Goal: Task Accomplishment & Management: Use online tool/utility

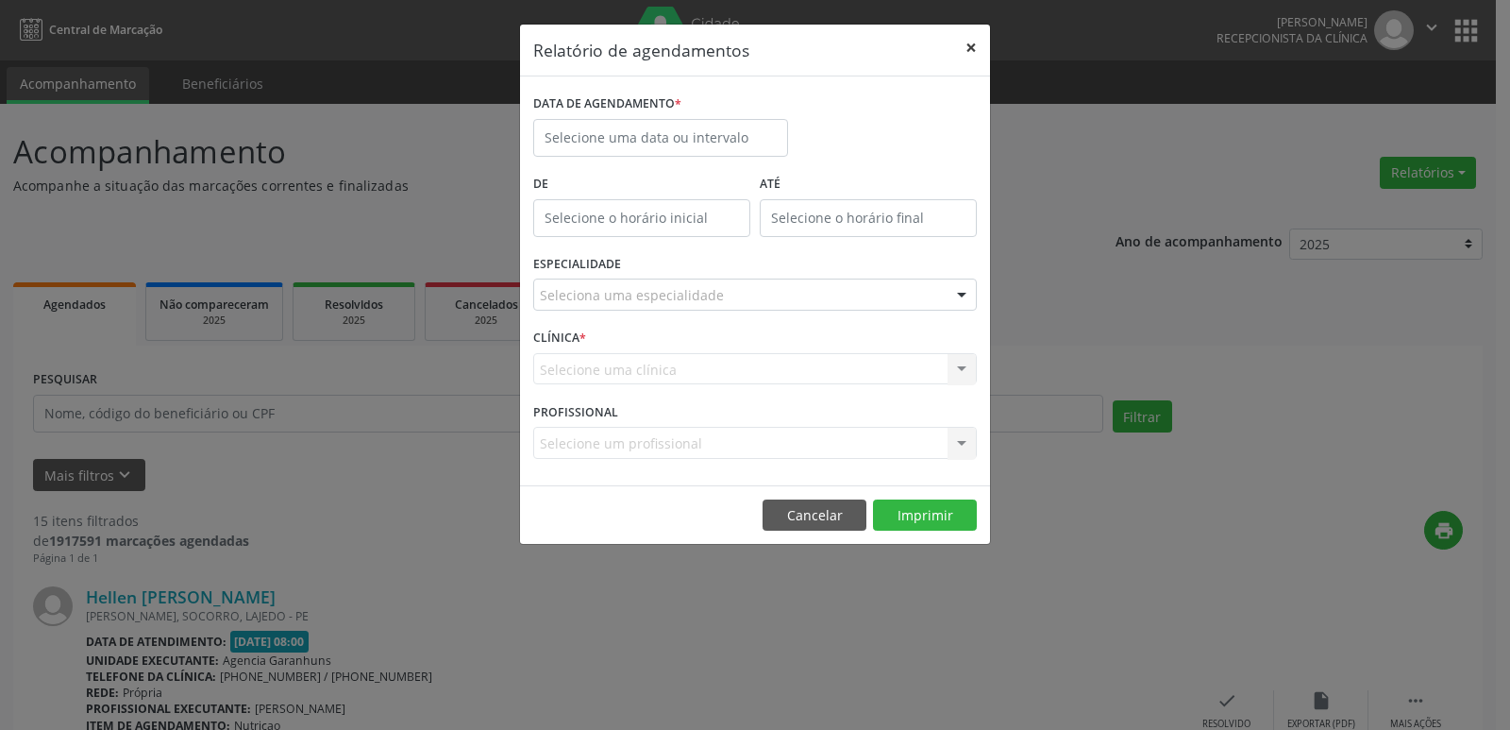
click at [972, 47] on button "×" at bounding box center [971, 48] width 38 height 46
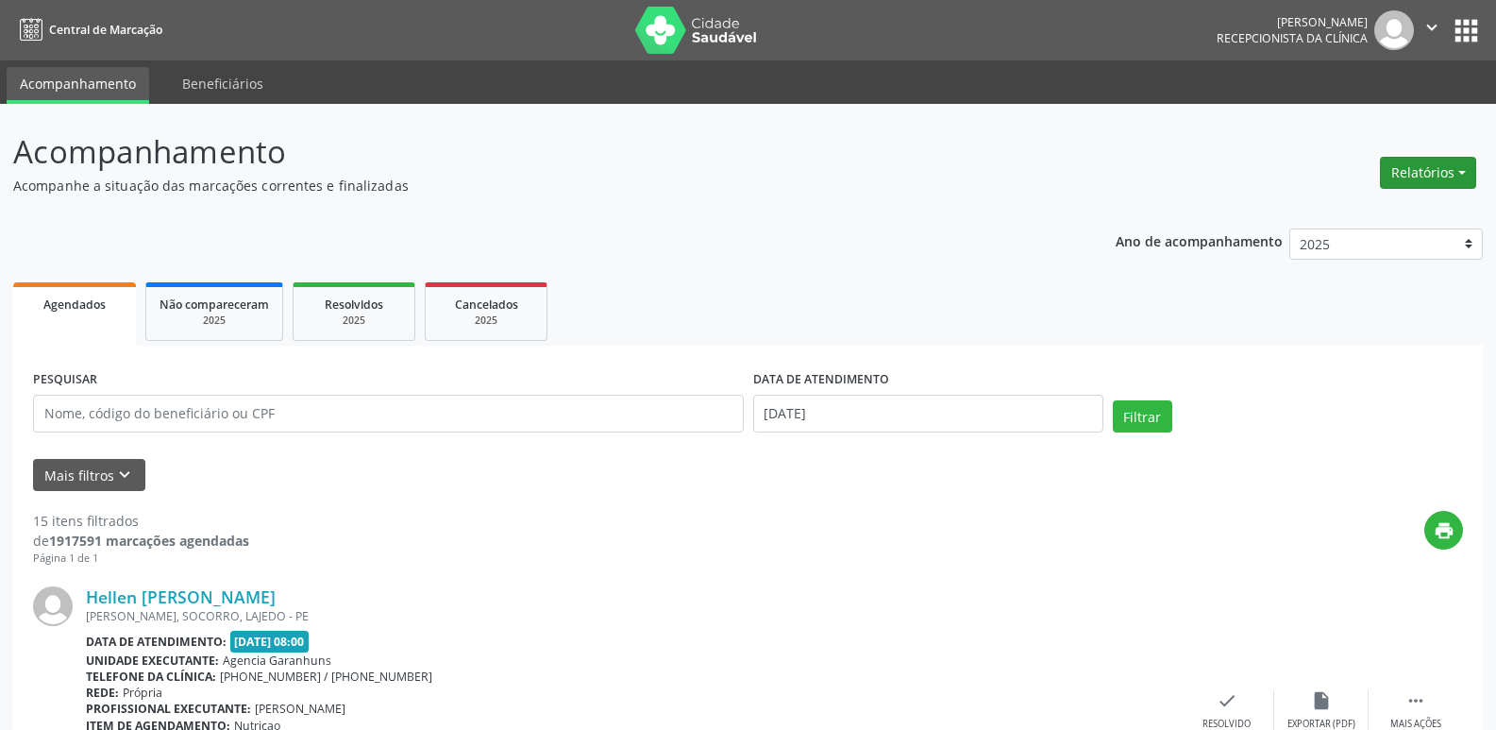
click at [1412, 166] on button "Relatórios" at bounding box center [1428, 173] width 96 height 32
click at [1359, 209] on link "Agendamentos" at bounding box center [1375, 213] width 203 height 26
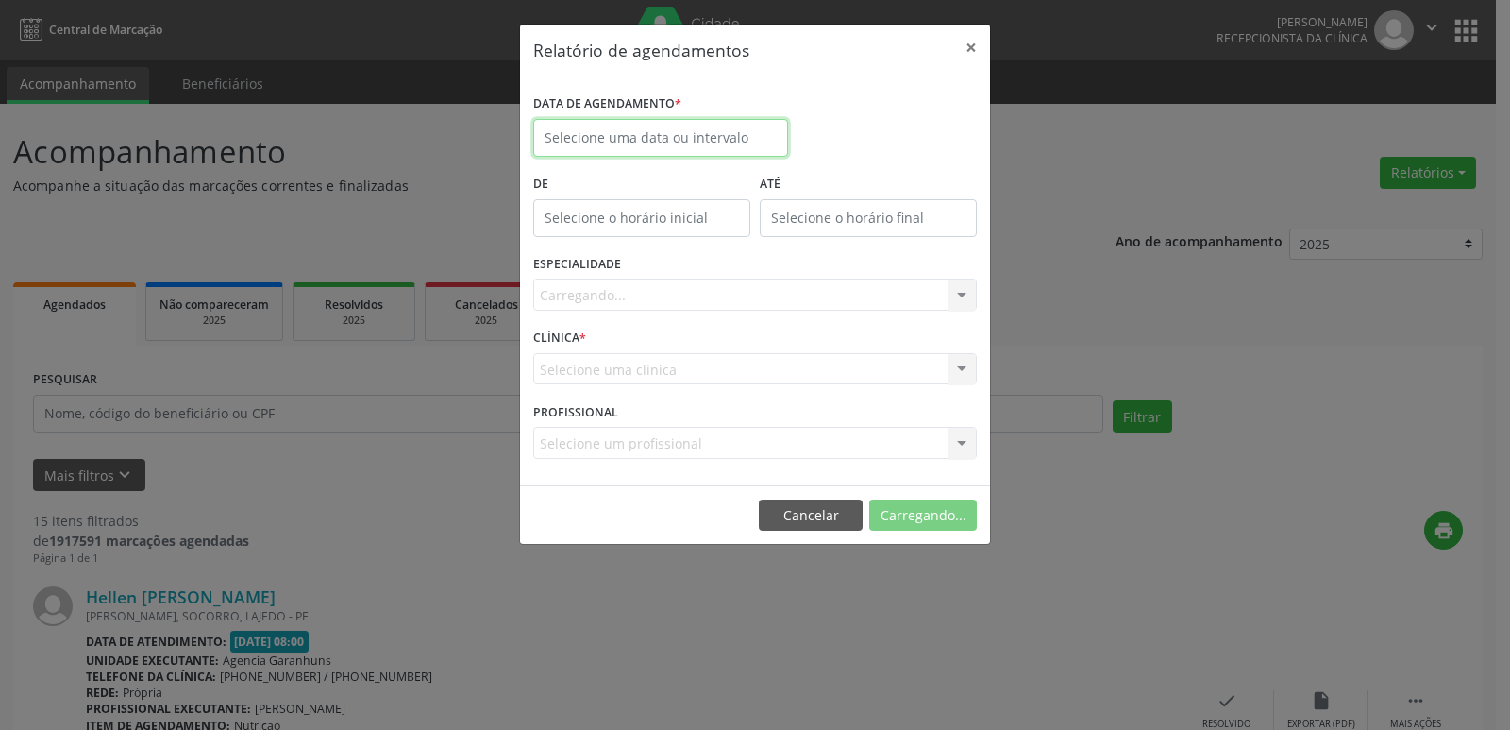
click at [704, 139] on body "Central de Marcação [PERSON_NAME] Recepcionista da clínica  Configurações Sair…" at bounding box center [755, 365] width 1510 height 730
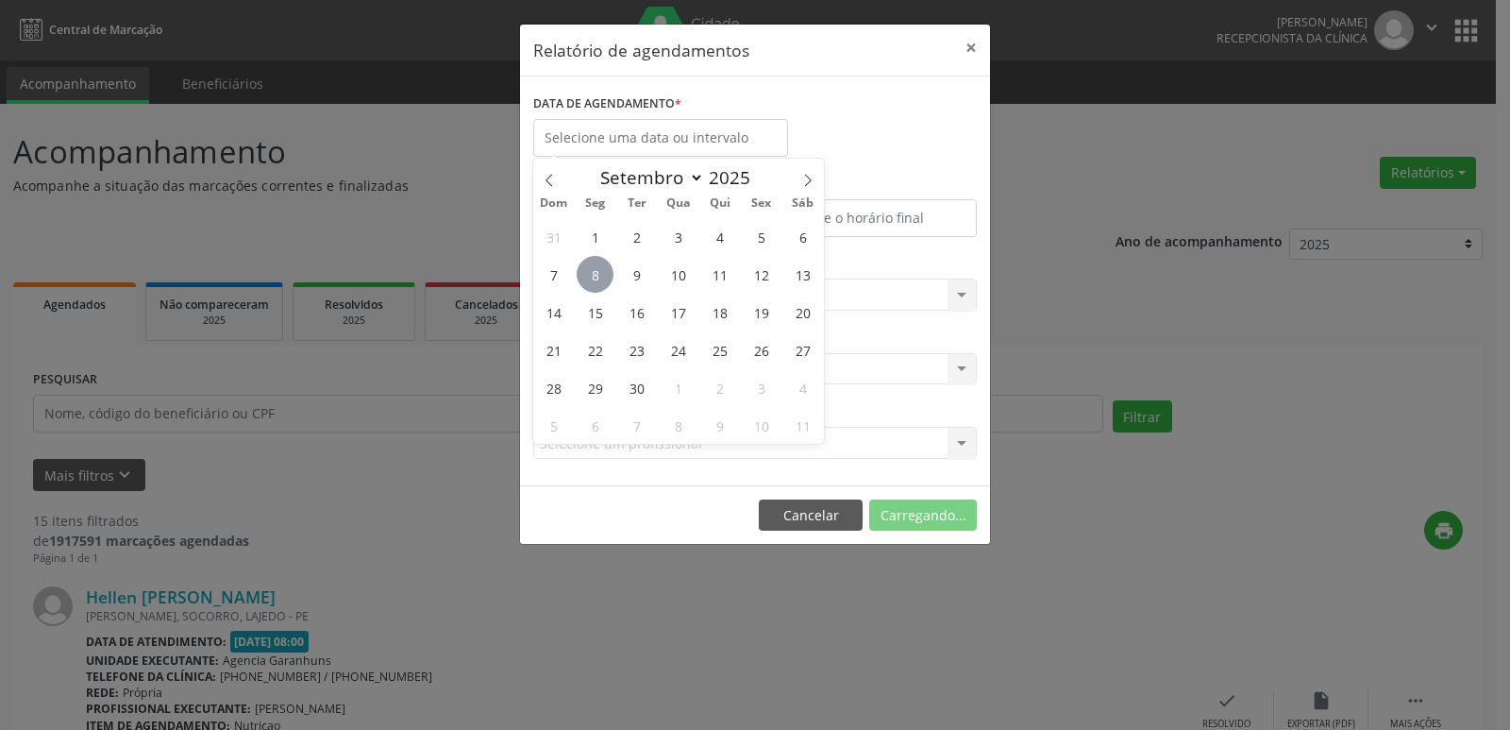
click at [593, 263] on span "8" at bounding box center [595, 274] width 37 height 37
type input "[DATE]"
click at [594, 268] on span "8" at bounding box center [595, 274] width 37 height 37
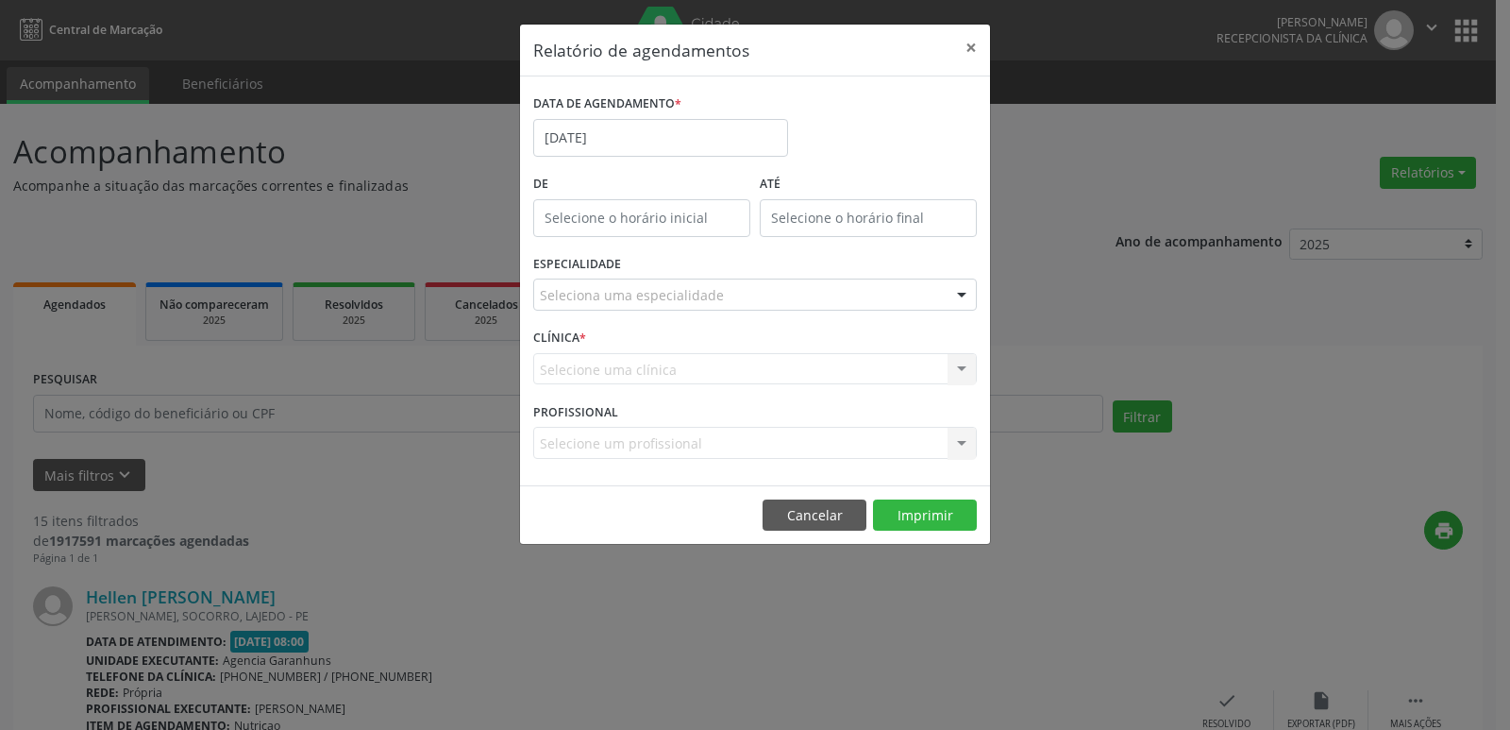
click at [594, 268] on label "ESPECIALIDADE" at bounding box center [577, 264] width 88 height 29
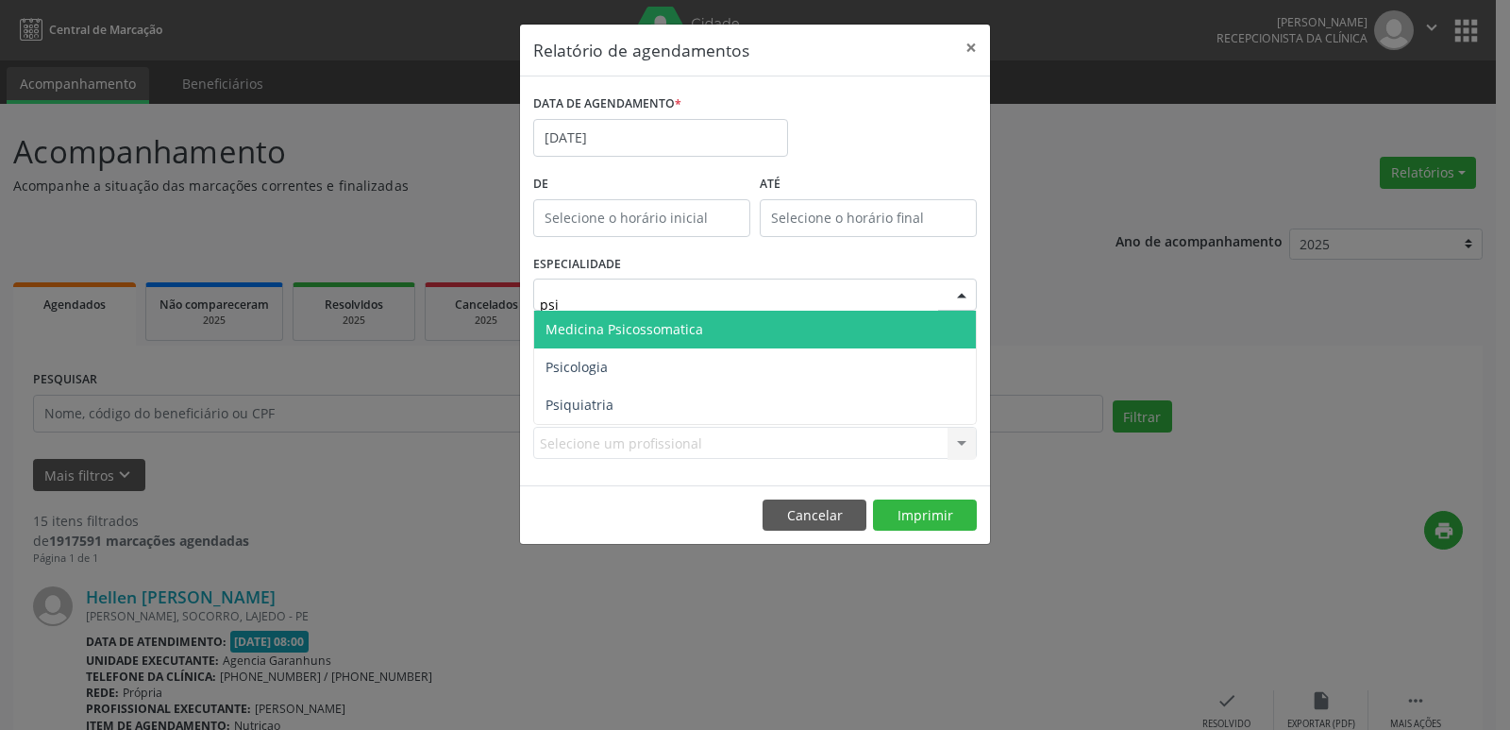
type input "psic"
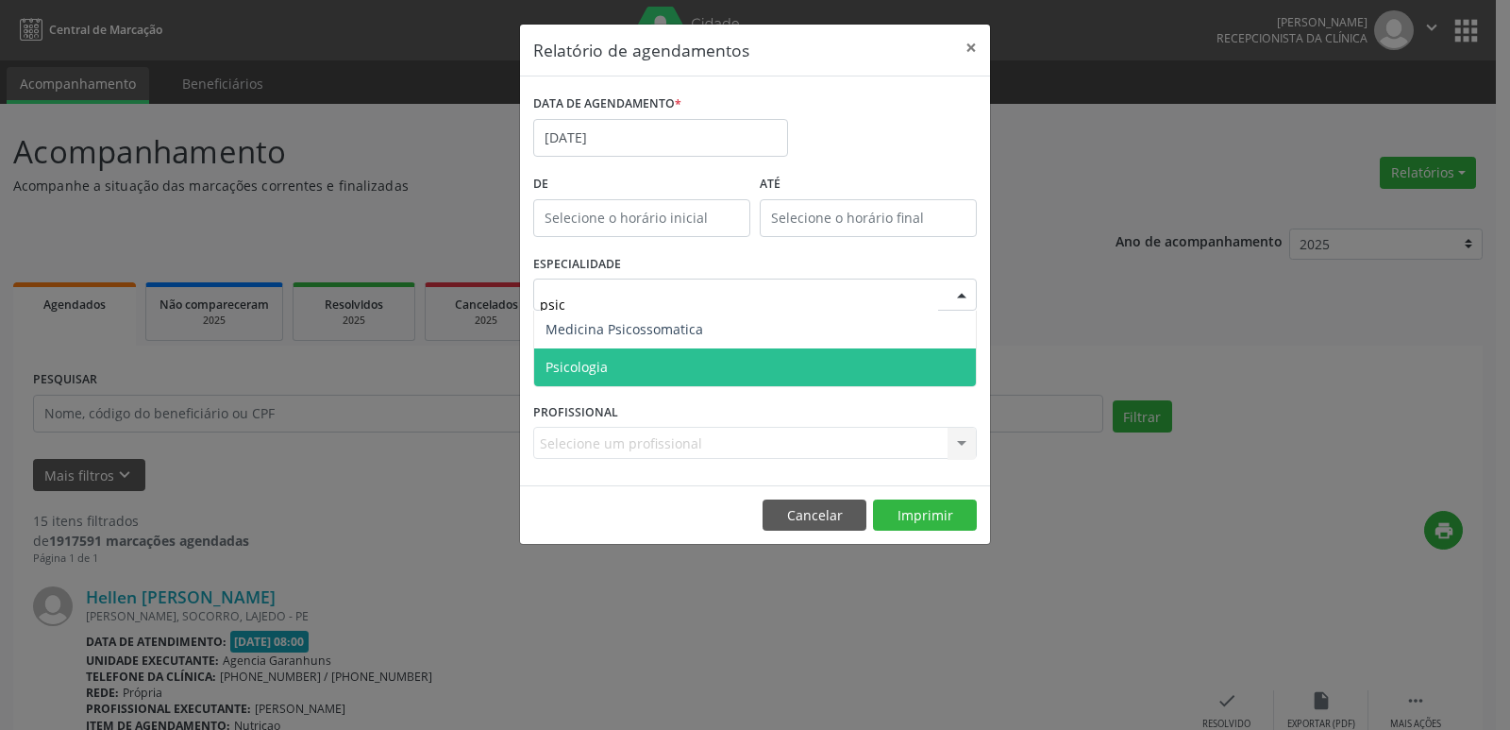
click at [554, 364] on span "Psicologia" at bounding box center [576, 367] width 62 height 18
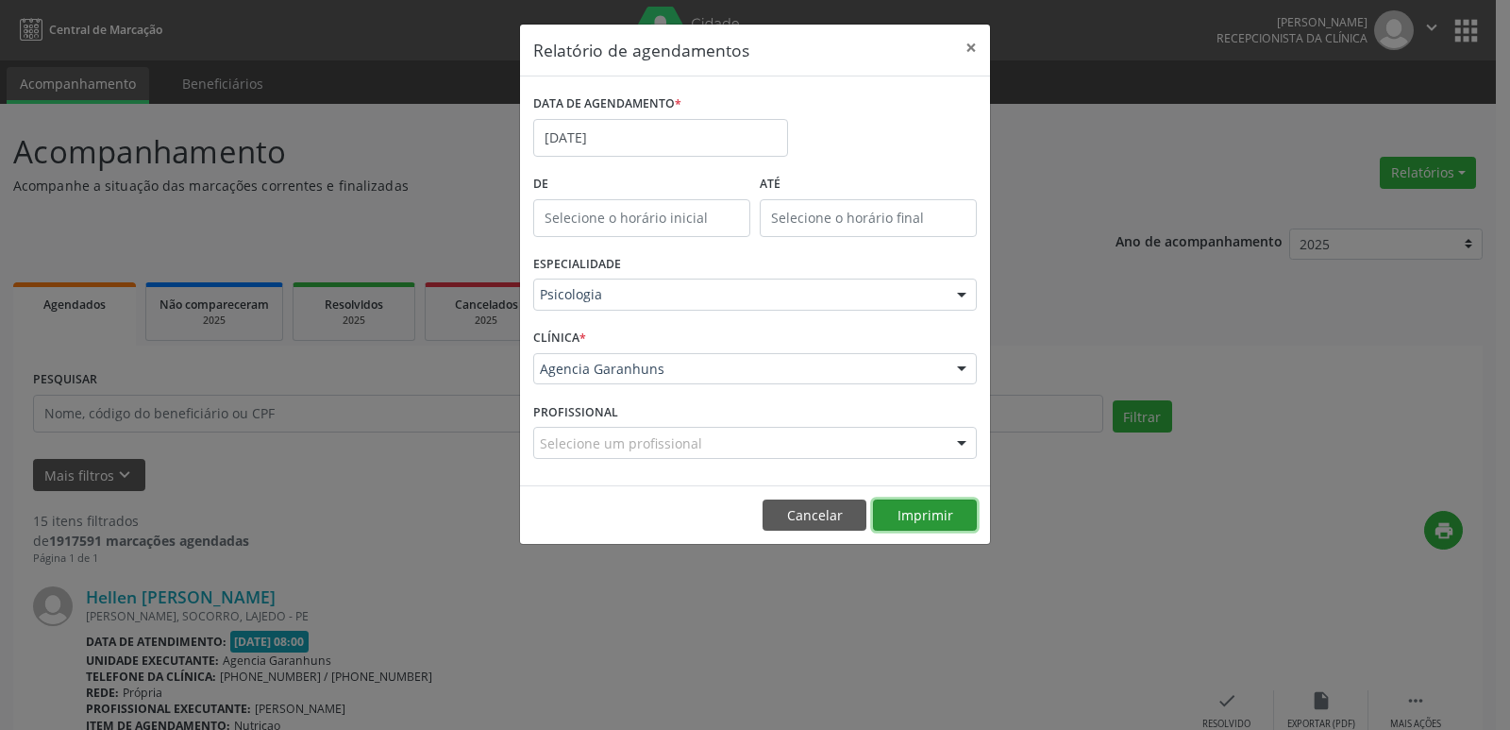
click at [915, 521] on button "Imprimir" at bounding box center [925, 515] width 104 height 32
